Goal: Task Accomplishment & Management: Manage account settings

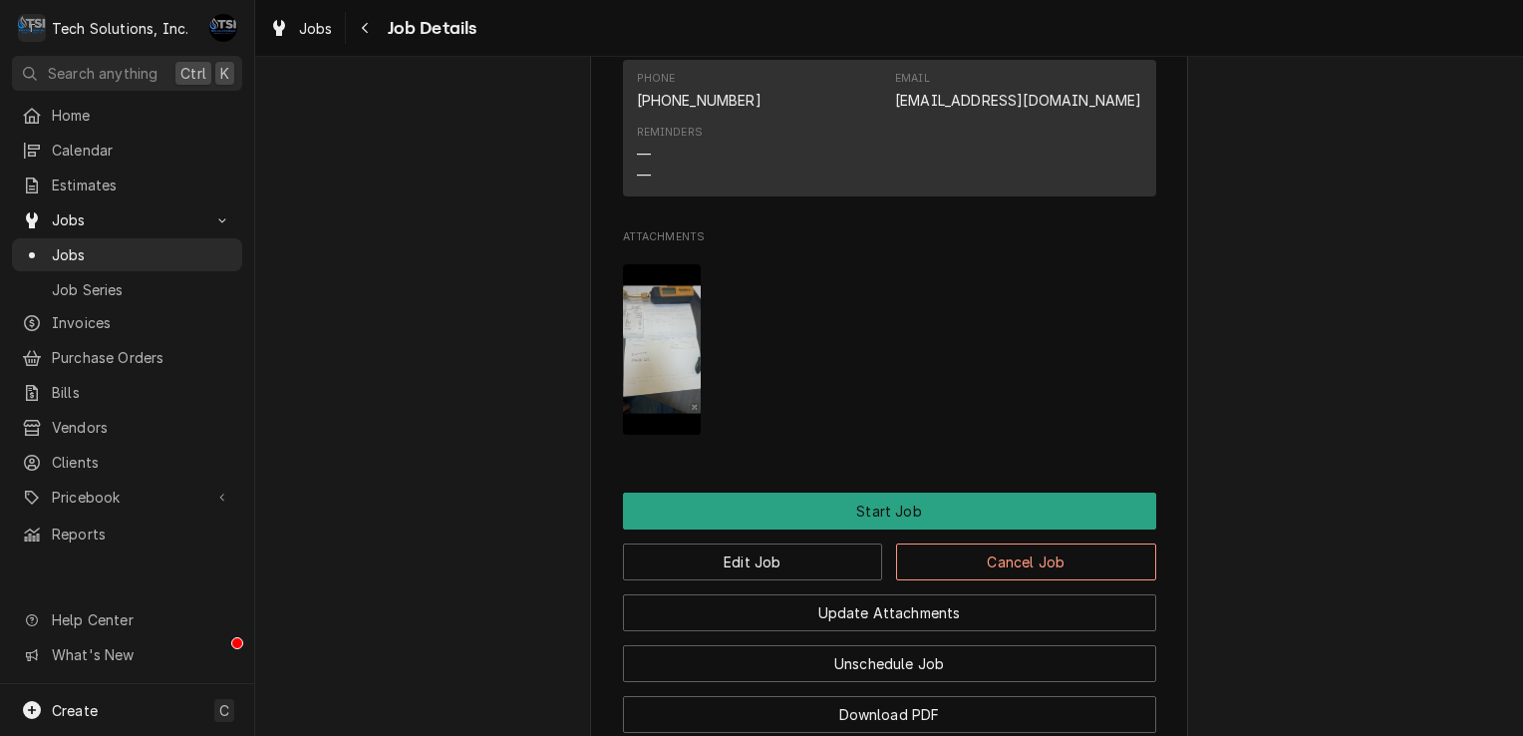
scroll to position [1945, 0]
click at [837, 542] on button "Edit Job" at bounding box center [753, 560] width 260 height 37
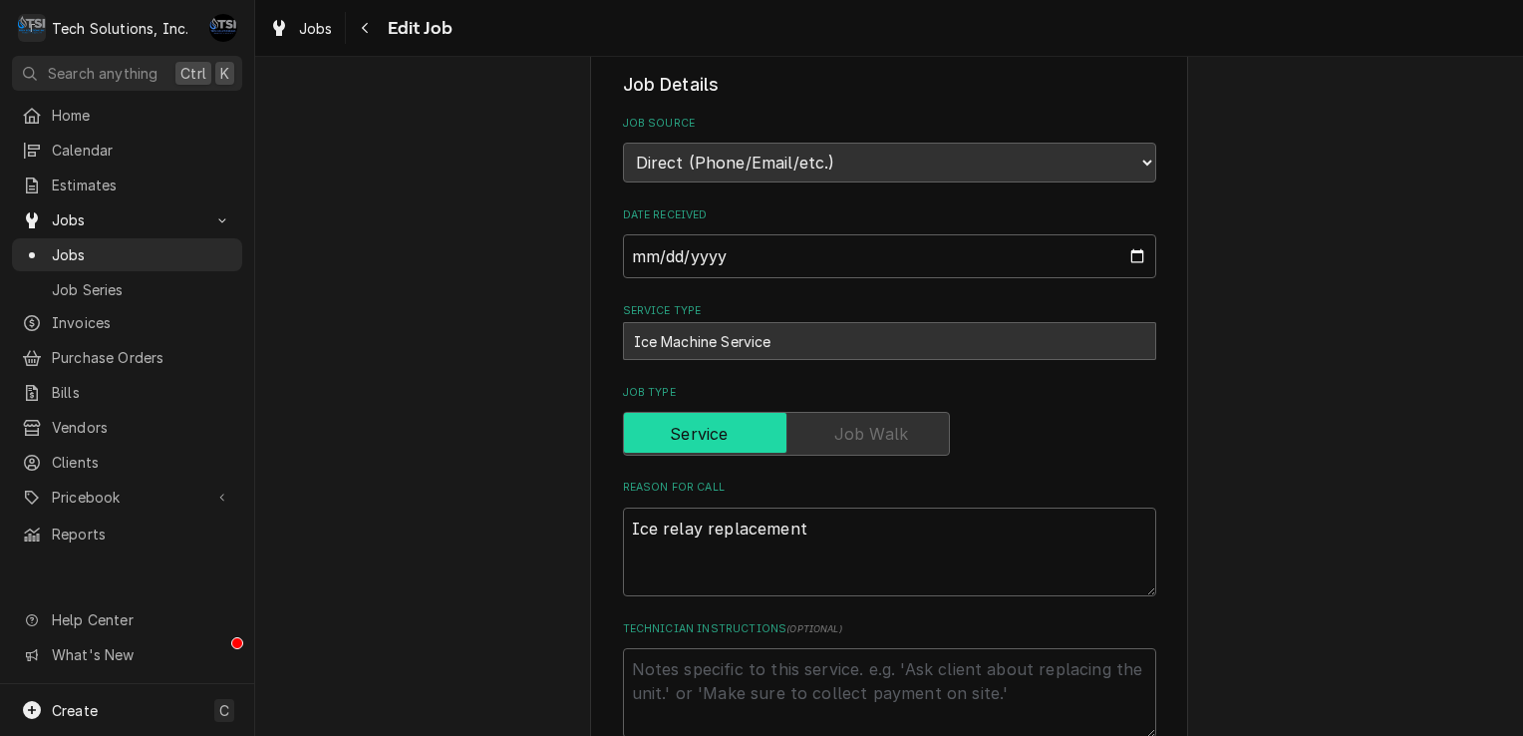
type textarea "x"
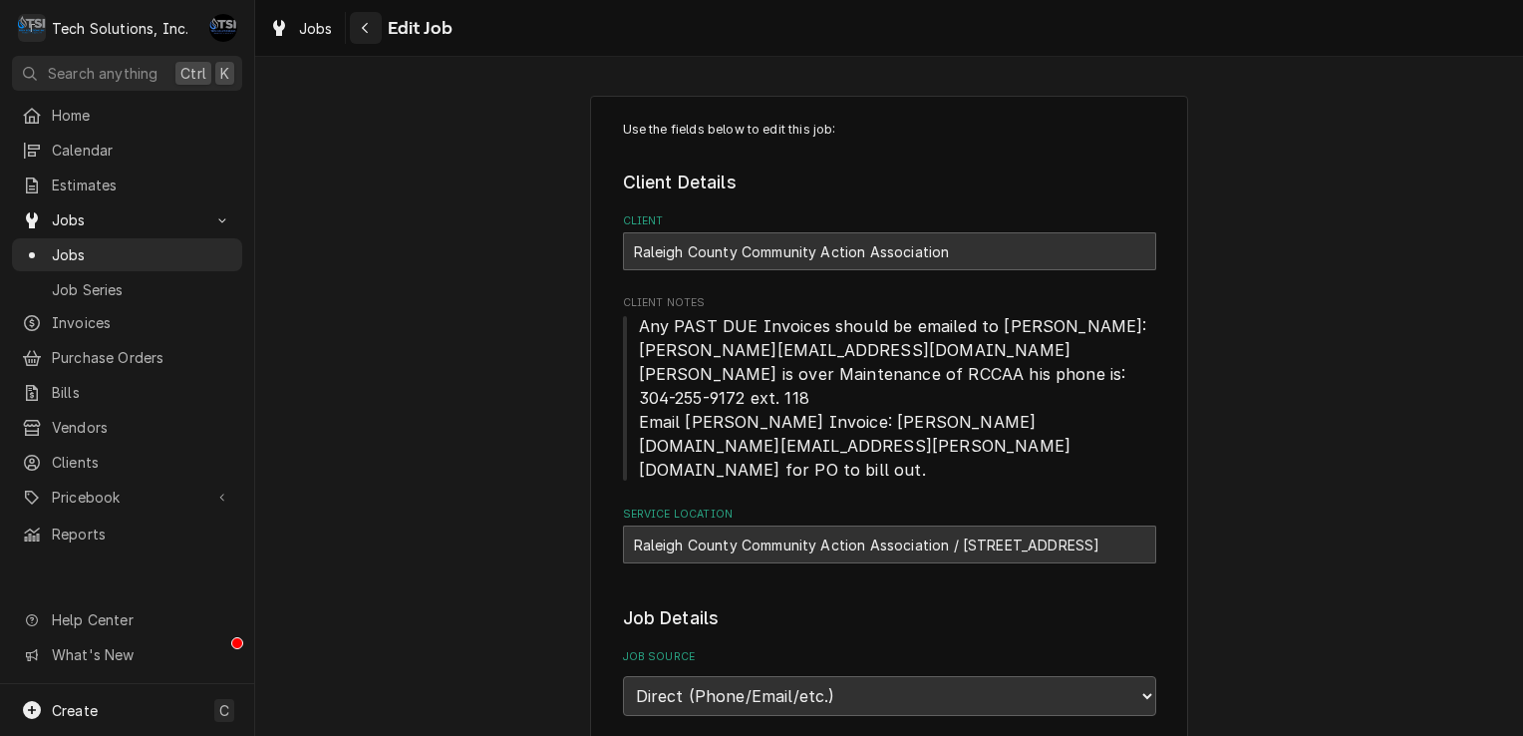
click at [359, 17] on button "Navigate back" at bounding box center [366, 28] width 32 height 32
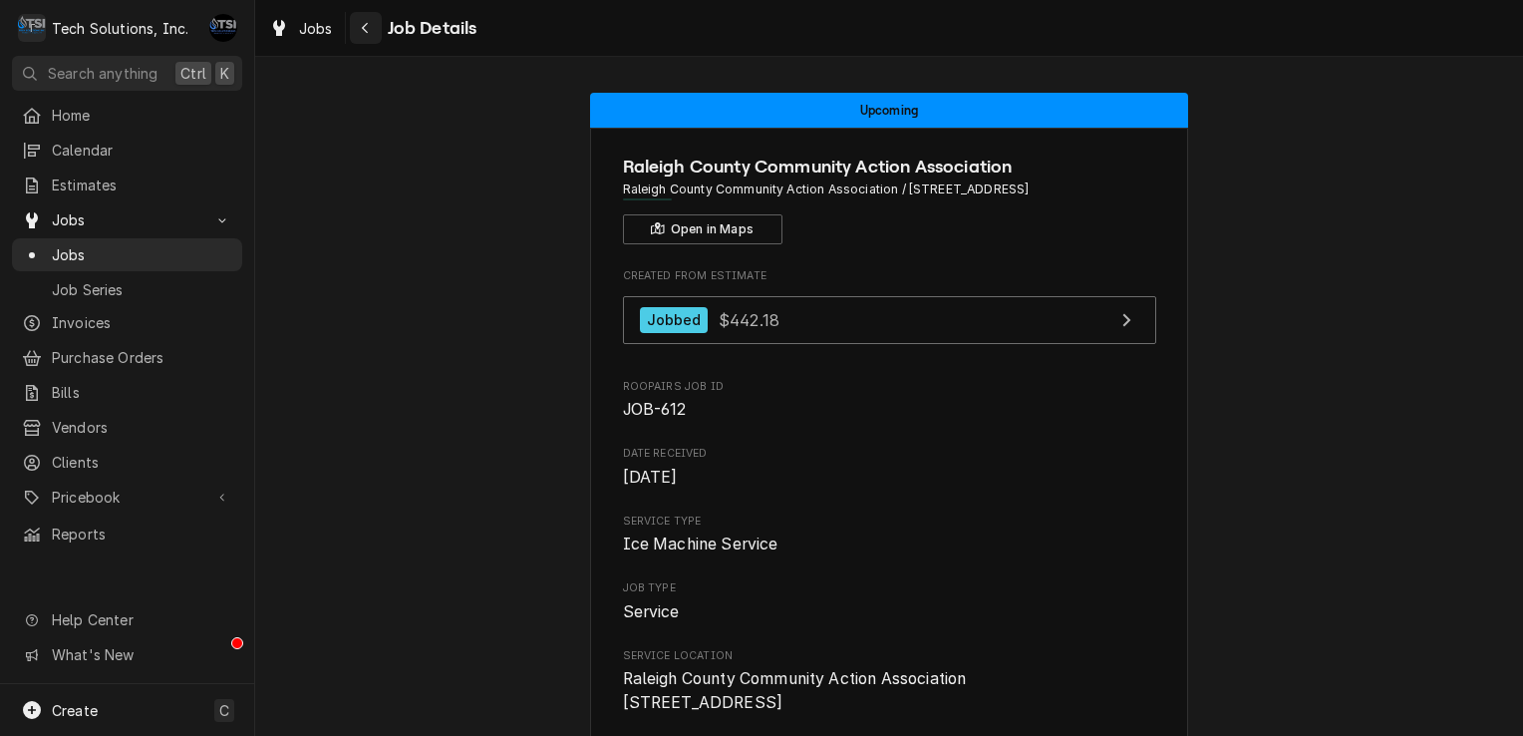
click at [356, 18] on div "Navigate back" at bounding box center [366, 28] width 20 height 20
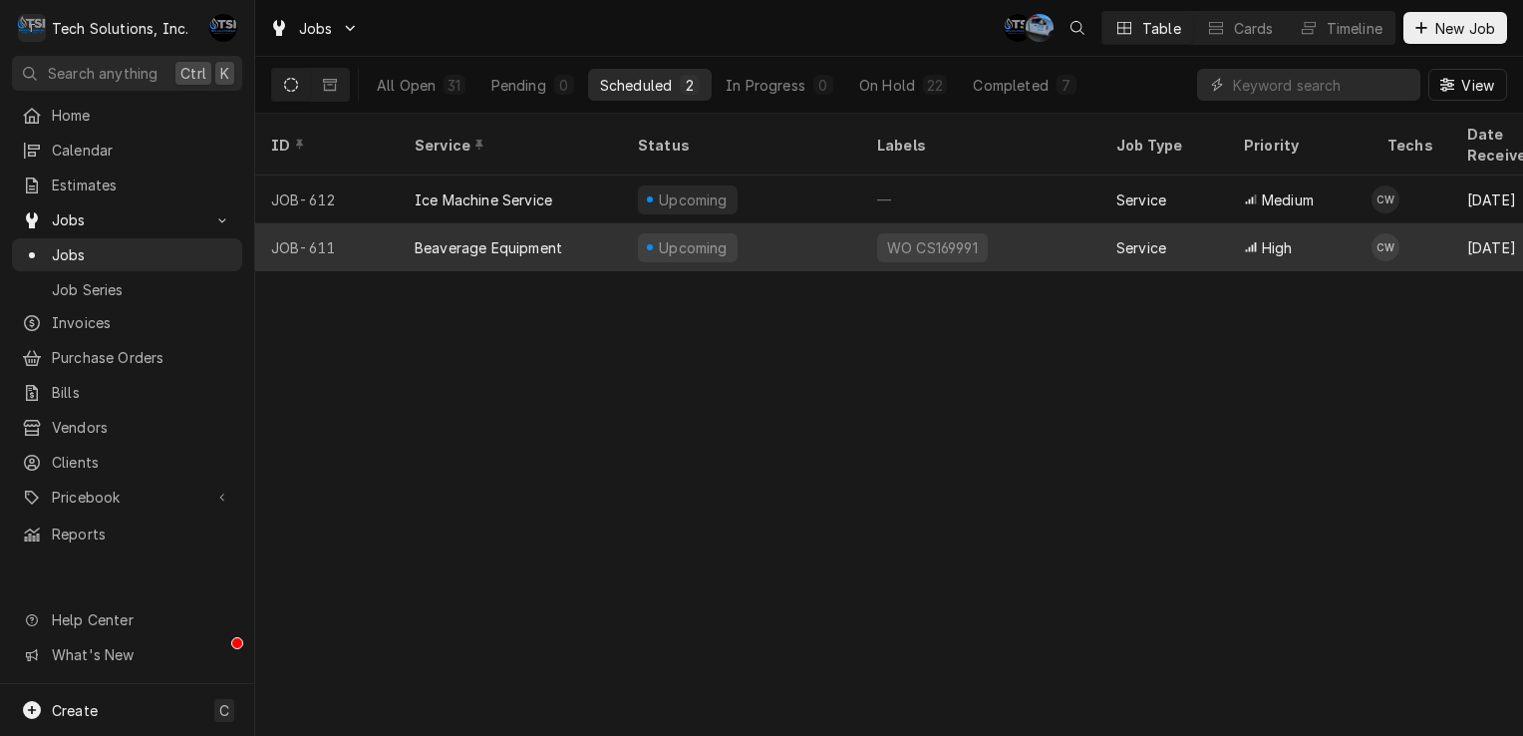
click at [638, 233] on div "Upcoming" at bounding box center [688, 247] width 100 height 29
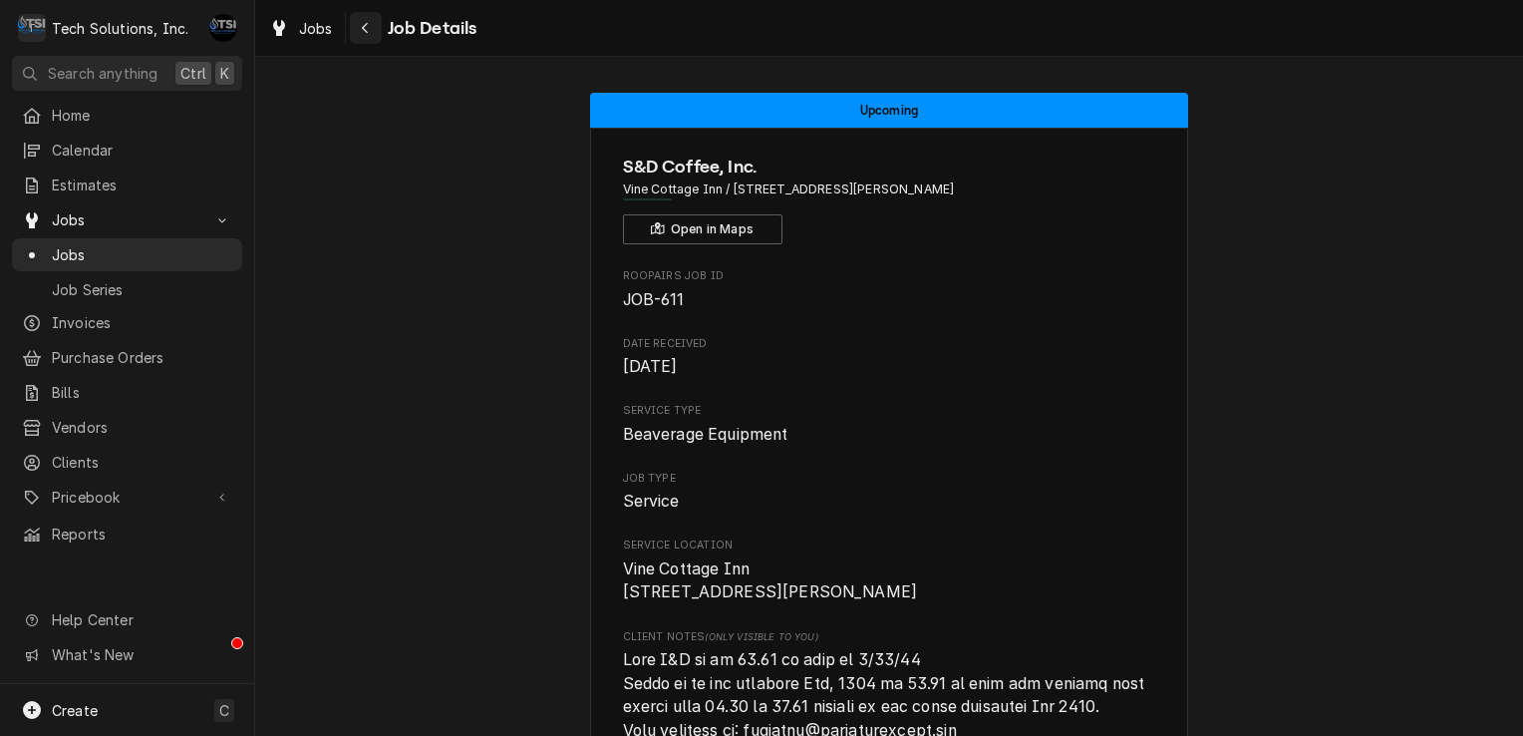
drag, startPoint x: 369, startPoint y: 45, endPoint x: 364, endPoint y: 32, distance: 13.9
click at [364, 32] on div "Jobs Job Details" at bounding box center [889, 28] width 1268 height 56
click at [364, 32] on icon "Navigate back" at bounding box center [365, 28] width 9 height 14
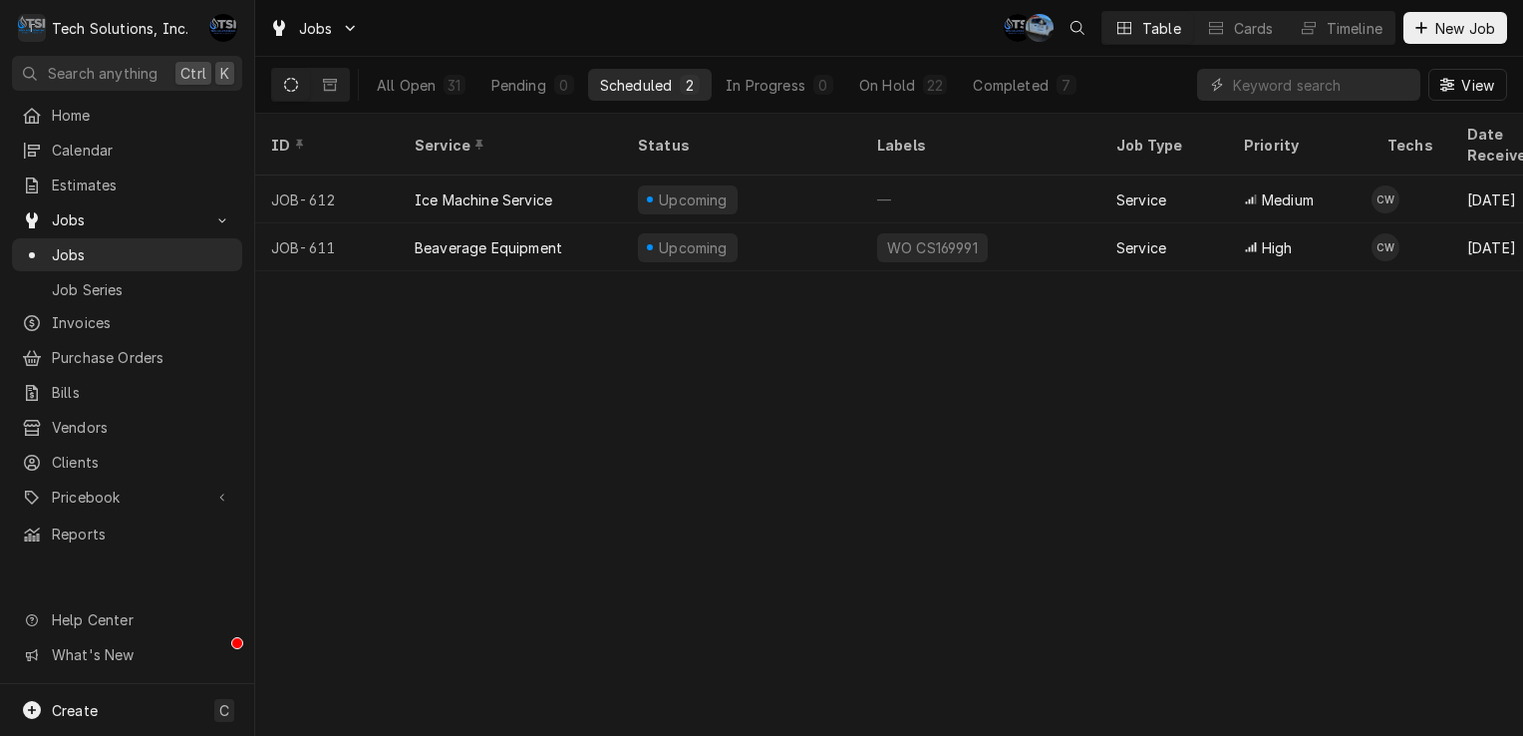
click at [426, 105] on div "All Open 31 Pending 0 Scheduled 2 In Progress 0 On Hold 22 Completed 7" at bounding box center [727, 85] width 724 height 56
click at [424, 78] on div "All Open" at bounding box center [406, 85] width 59 height 21
